Goal: Task Accomplishment & Management: Manage account settings

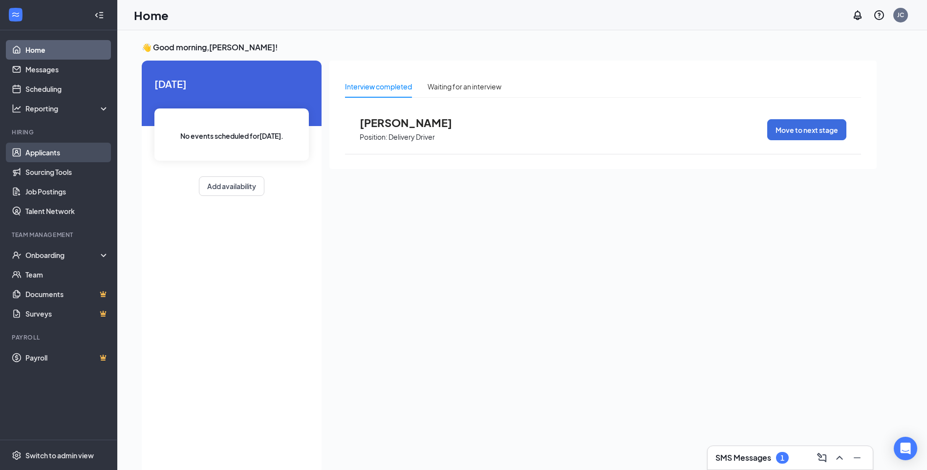
click at [66, 152] on link "Applicants" at bounding box center [67, 153] width 84 height 20
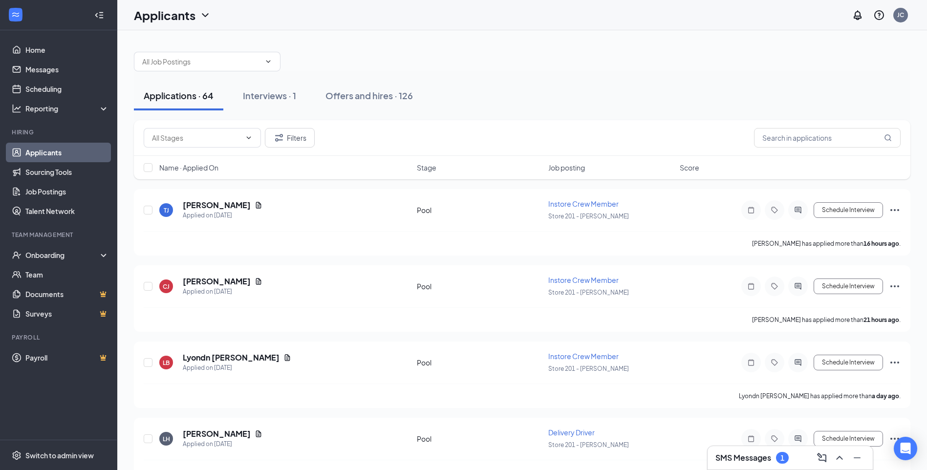
click at [766, 450] on div "SMS Messages 1" at bounding box center [789, 458] width 149 height 16
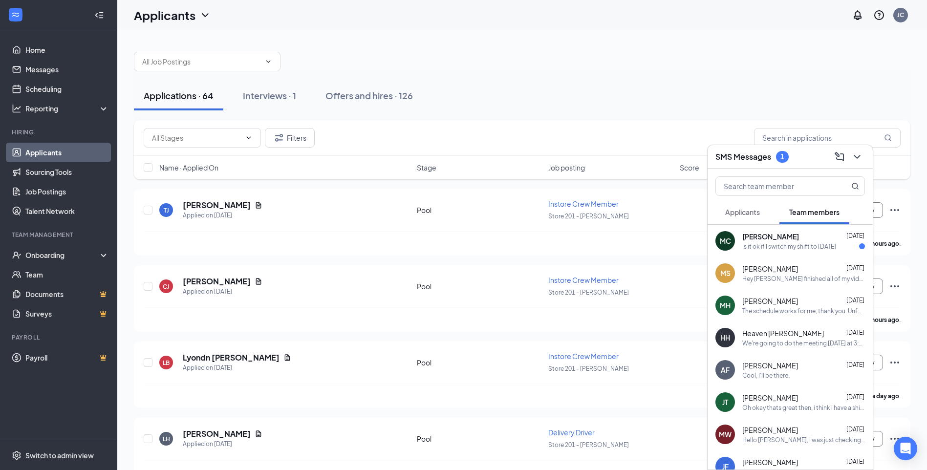
click at [796, 248] on div "Is it ok if I switch my shift to [DATE]" at bounding box center [789, 246] width 94 height 8
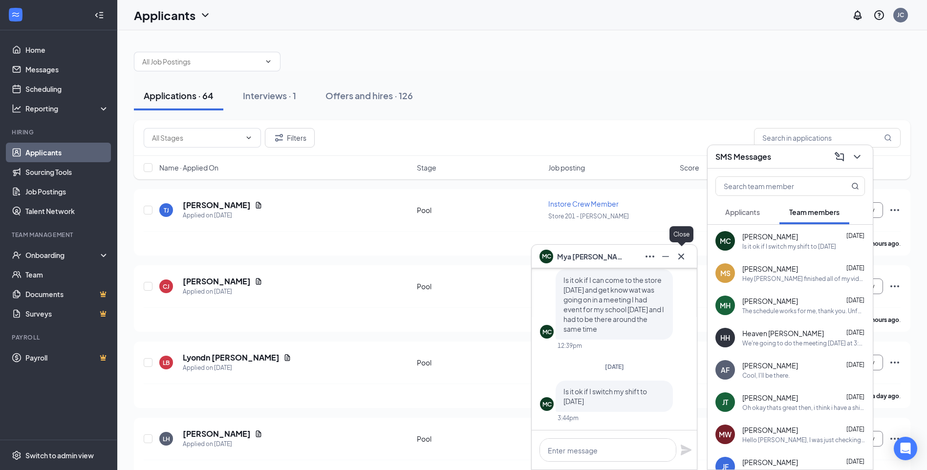
click at [681, 258] on icon "Cross" at bounding box center [681, 257] width 12 height 12
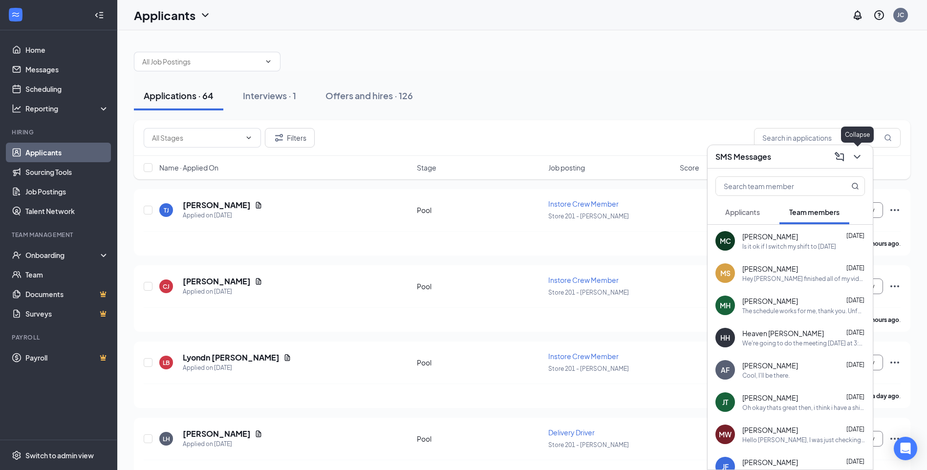
click at [860, 156] on icon "ChevronDown" at bounding box center [857, 157] width 12 height 12
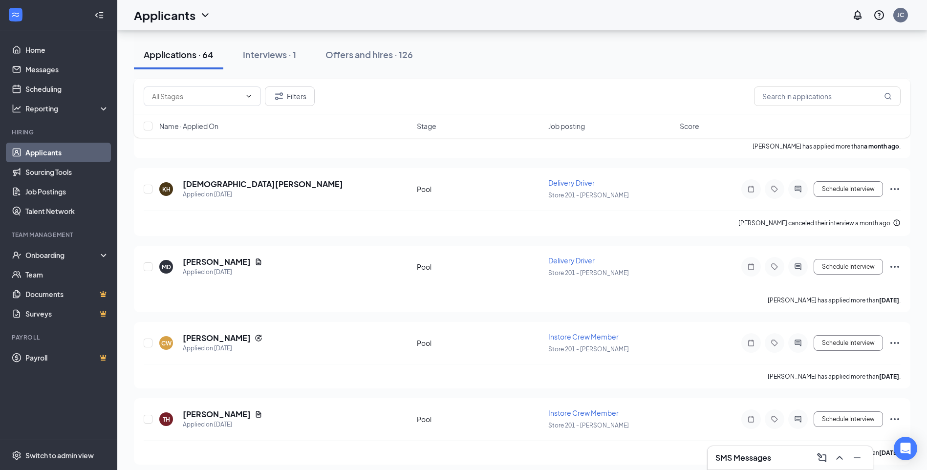
scroll to position [4599, 0]
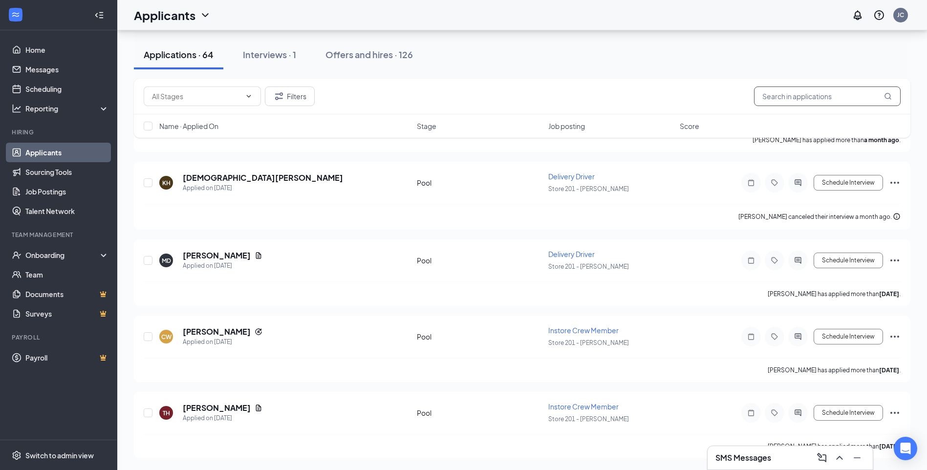
click at [796, 104] on input "text" at bounding box center [827, 96] width 147 height 20
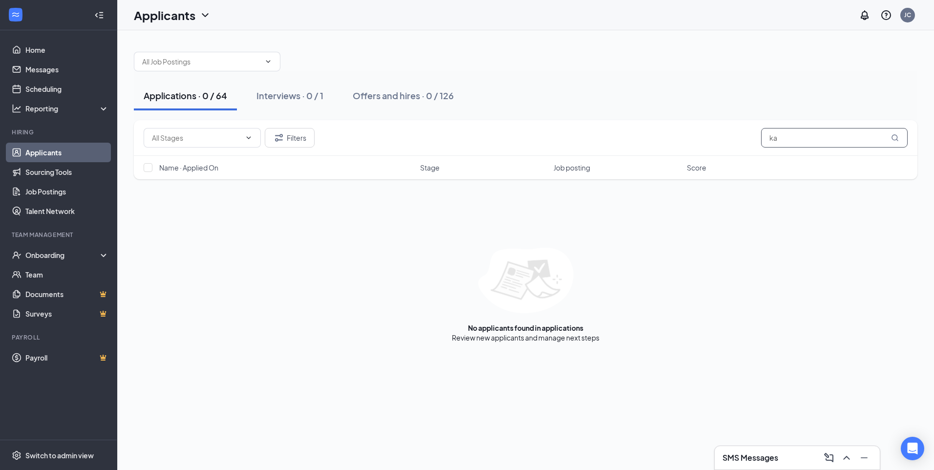
type input "k"
type input "9016332566"
click at [303, 92] on div "Interviews · 0 / 1" at bounding box center [289, 95] width 67 height 12
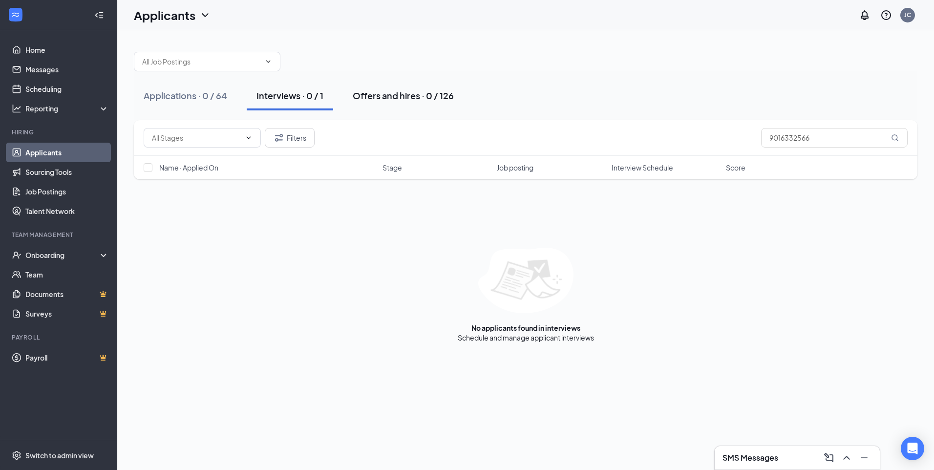
click at [368, 95] on div "Offers and hires · 0 / 126" at bounding box center [403, 95] width 101 height 12
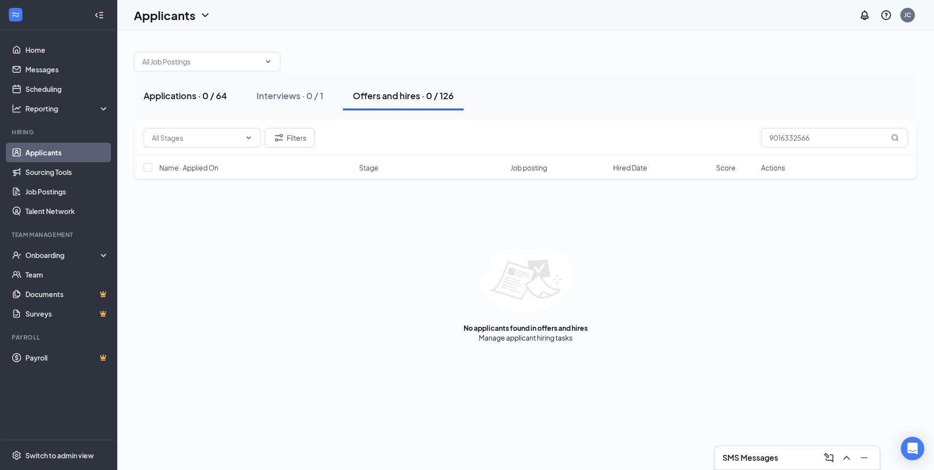
click at [169, 88] on button "Applications · 0 / 64" at bounding box center [185, 95] width 103 height 29
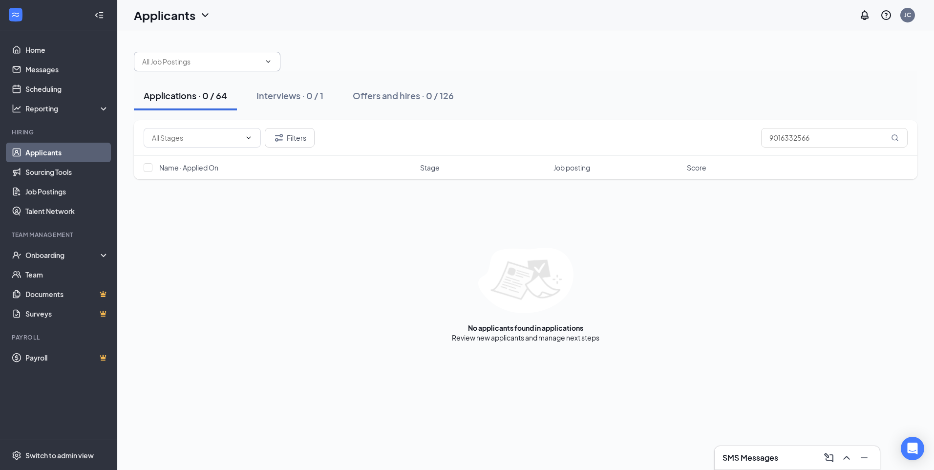
click at [232, 62] on input "text" at bounding box center [201, 61] width 118 height 11
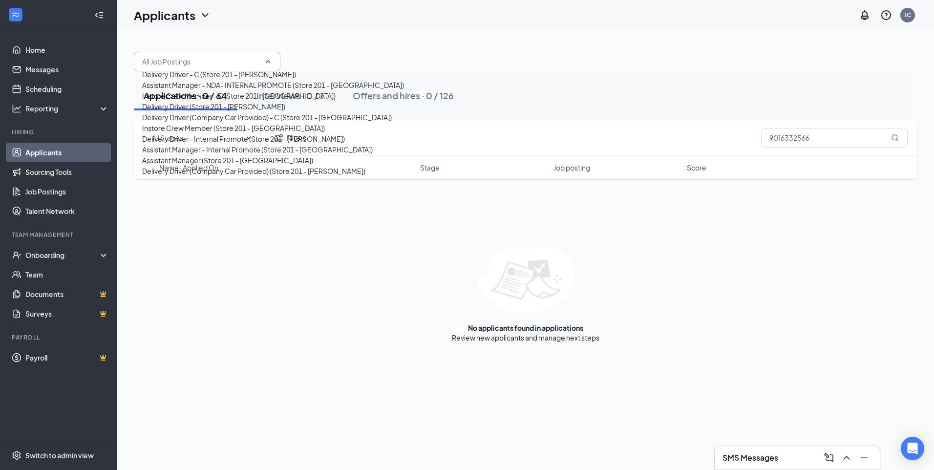
click at [232, 62] on input "text" at bounding box center [201, 61] width 118 height 11
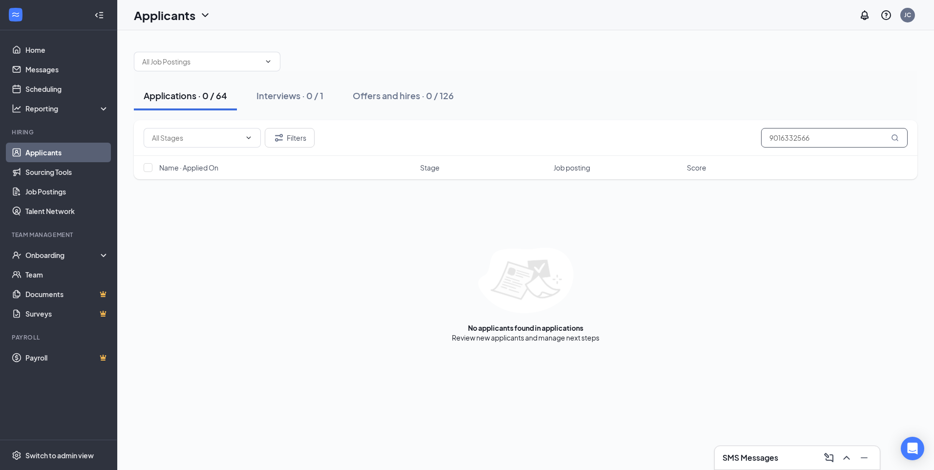
drag, startPoint x: 830, startPoint y: 135, endPoint x: 782, endPoint y: 136, distance: 47.9
click at [782, 136] on input "9016332566" at bounding box center [834, 138] width 147 height 20
type input "901"
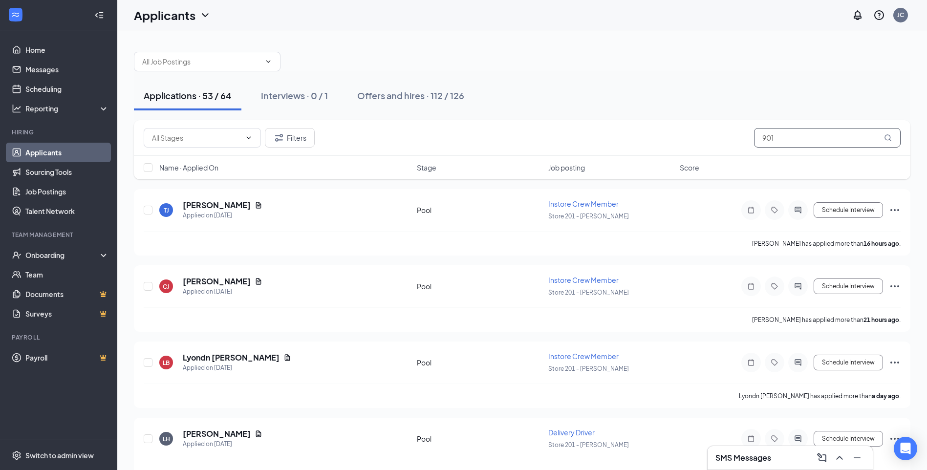
drag, startPoint x: 798, startPoint y: 133, endPoint x: 624, endPoint y: 130, distance: 173.9
click at [624, 130] on div "Filters 901" at bounding box center [522, 138] width 757 height 20
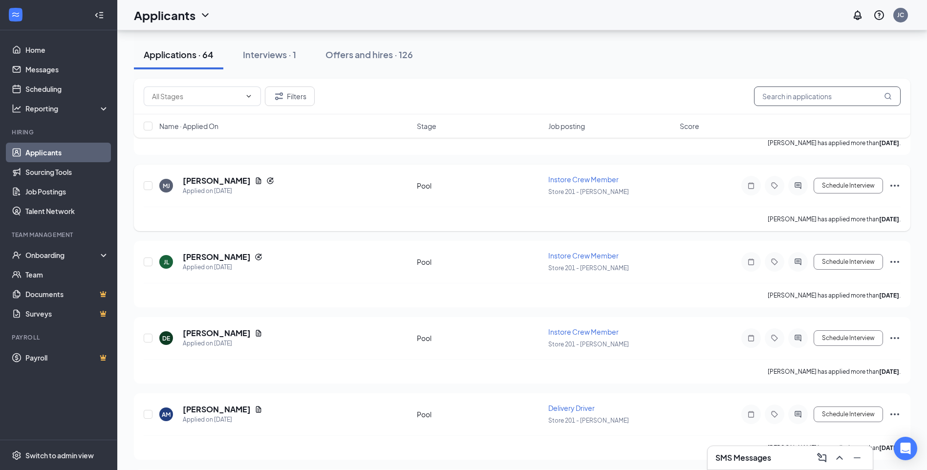
scroll to position [1465, 0]
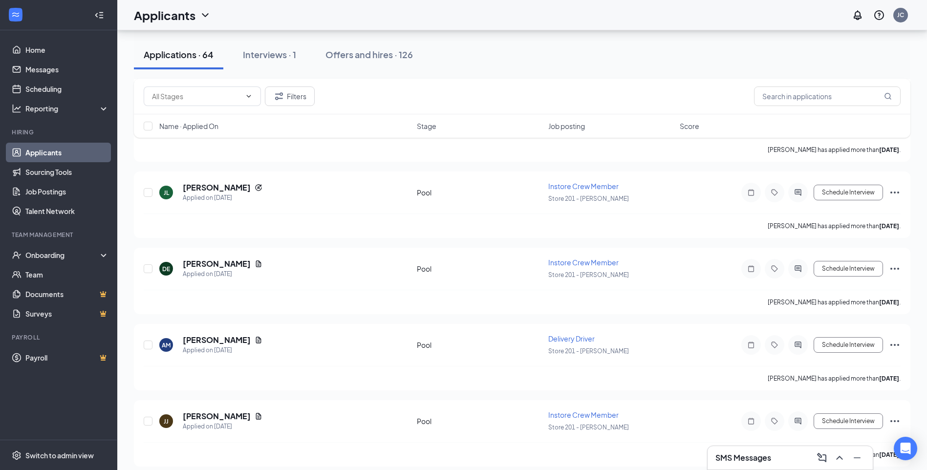
click at [747, 452] on h3 "SMS Messages" at bounding box center [743, 457] width 56 height 11
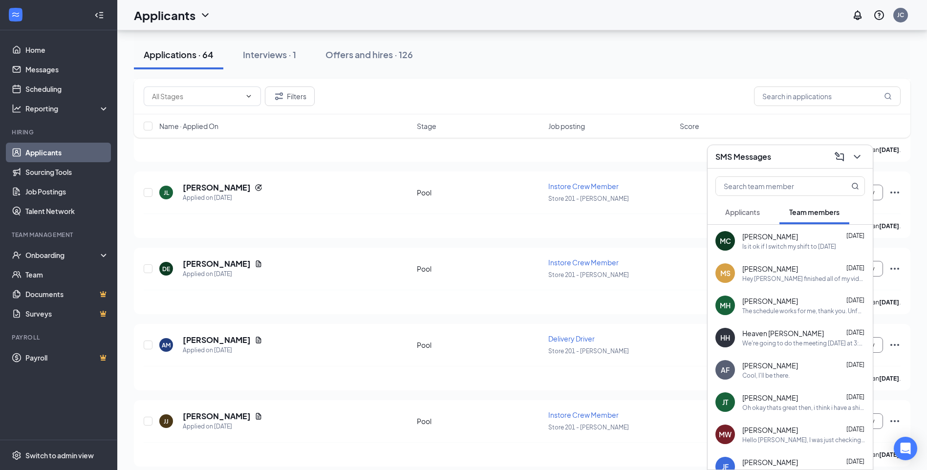
click at [758, 217] on button "Applicants" at bounding box center [742, 212] width 54 height 24
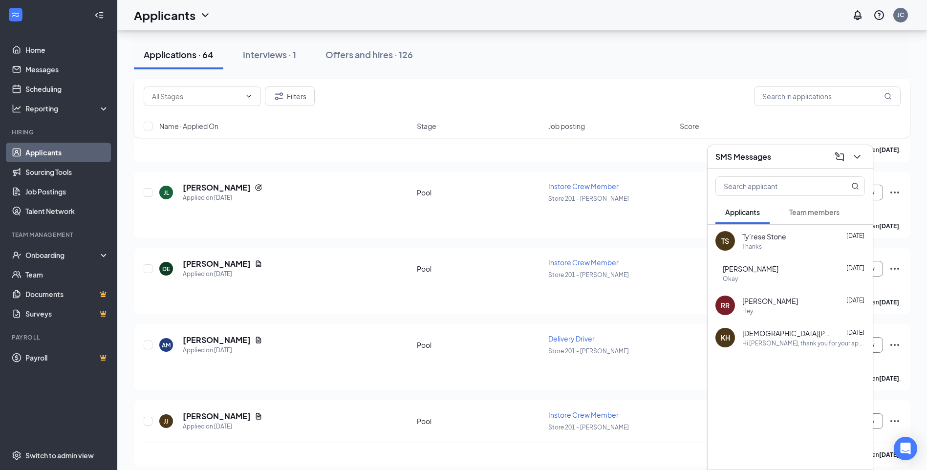
click at [821, 213] on span "Team members" at bounding box center [814, 212] width 50 height 9
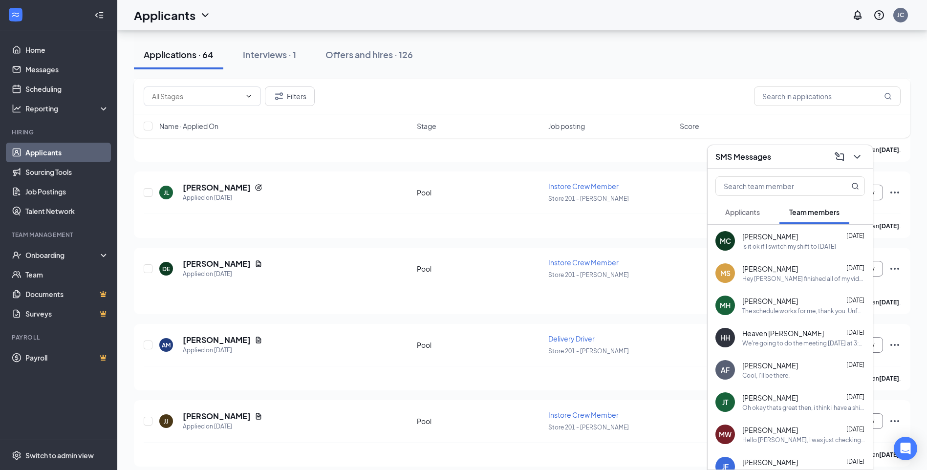
click at [802, 159] on div "SMS Messages" at bounding box center [789, 156] width 149 height 15
